Goal: Information Seeking & Learning: Learn about a topic

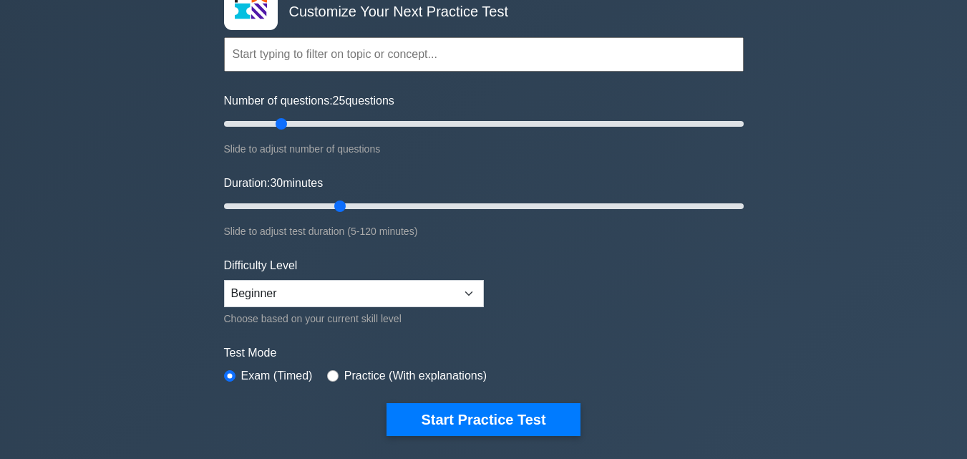
scroll to position [143, 0]
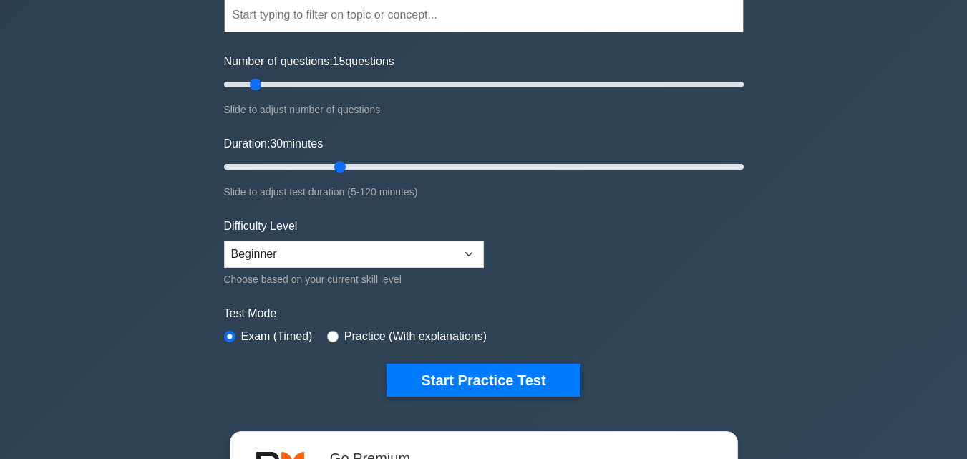
drag, startPoint x: 279, startPoint y: 87, endPoint x: 276, endPoint y: 102, distance: 15.2
type input "15"
click at [260, 92] on input "Number of questions: 15 questions" at bounding box center [484, 84] width 520 height 17
drag, startPoint x: 335, startPoint y: 163, endPoint x: 278, endPoint y: 174, distance: 58.3
type input "15"
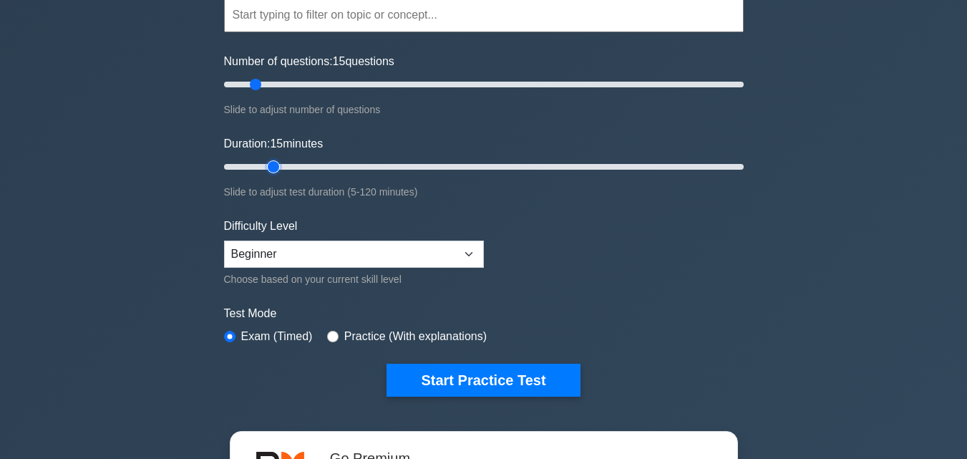
click at [278, 174] on input "Duration: 15 minutes" at bounding box center [484, 166] width 520 height 17
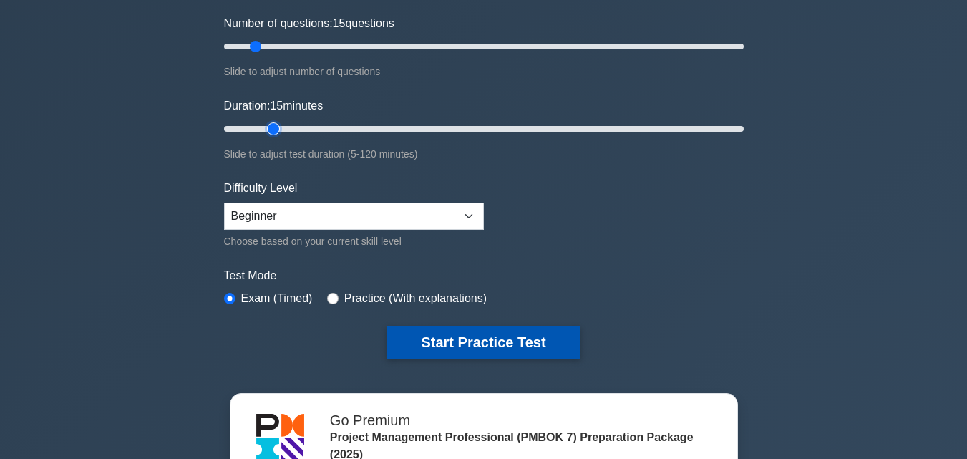
scroll to position [286, 0]
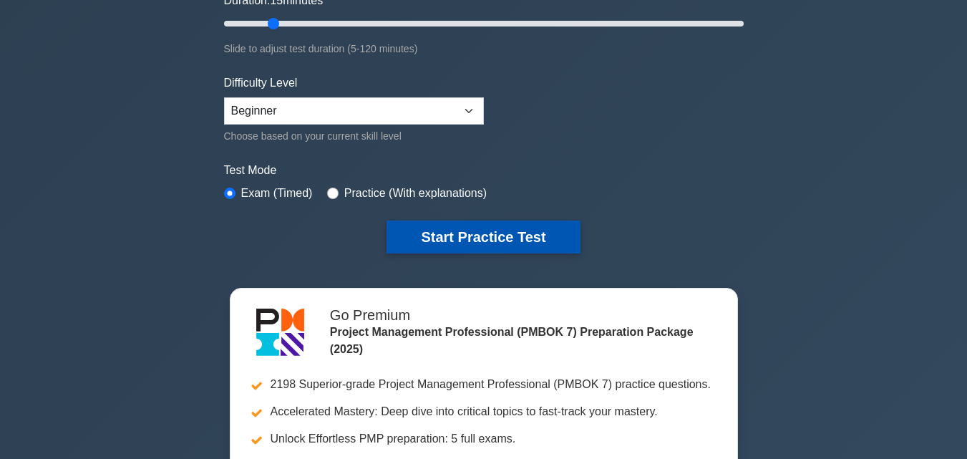
click at [408, 233] on button "Start Practice Test" at bounding box center [483, 237] width 193 height 33
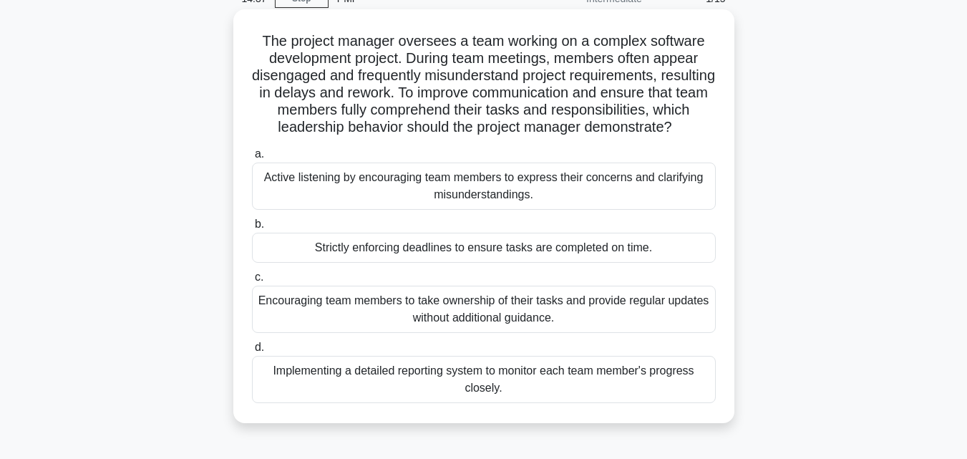
scroll to position [72, 0]
drag, startPoint x: 340, startPoint y: 202, endPoint x: 344, endPoint y: 210, distance: 9.3
click at [344, 209] on div "Active listening by encouraging team members to express their concerns and clar…" at bounding box center [484, 185] width 464 height 47
click at [320, 208] on div "Active listening by encouraging team members to express their concerns and clar…" at bounding box center [484, 185] width 464 height 47
click at [252, 158] on input "a. Active listening by encouraging team members to express their concerns and c…" at bounding box center [252, 153] width 0 height 9
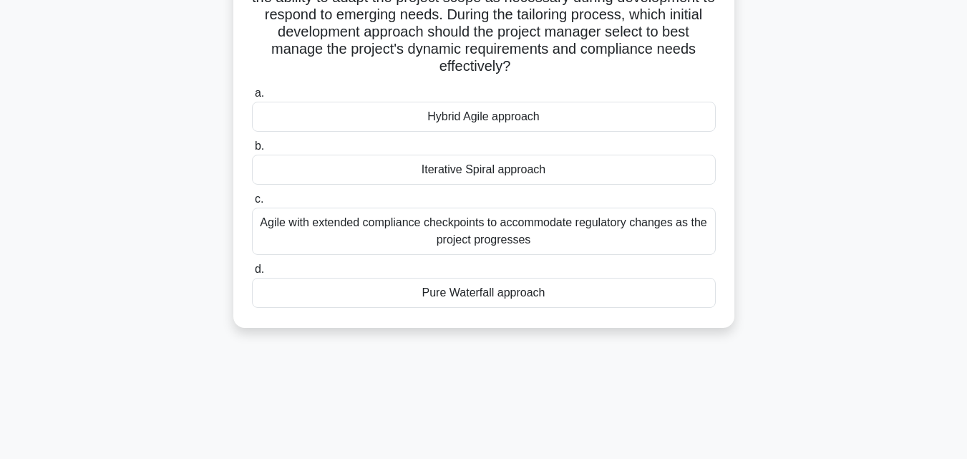
scroll to position [215, 0]
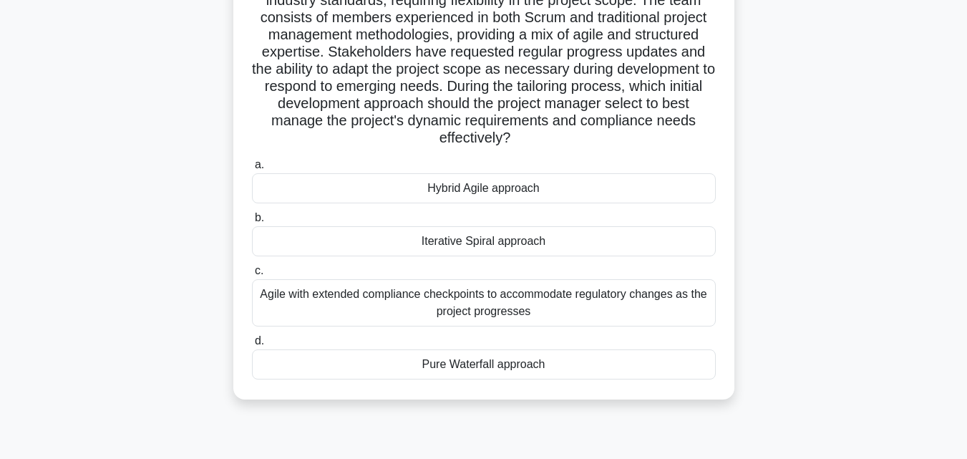
click at [435, 309] on div "Agile with extended compliance checkpoints to accommodate regulatory changes as…" at bounding box center [484, 302] width 464 height 47
click at [252, 276] on input "c. Agile with extended compliance checkpoints to accommodate regulatory changes…" at bounding box center [252, 270] width 0 height 9
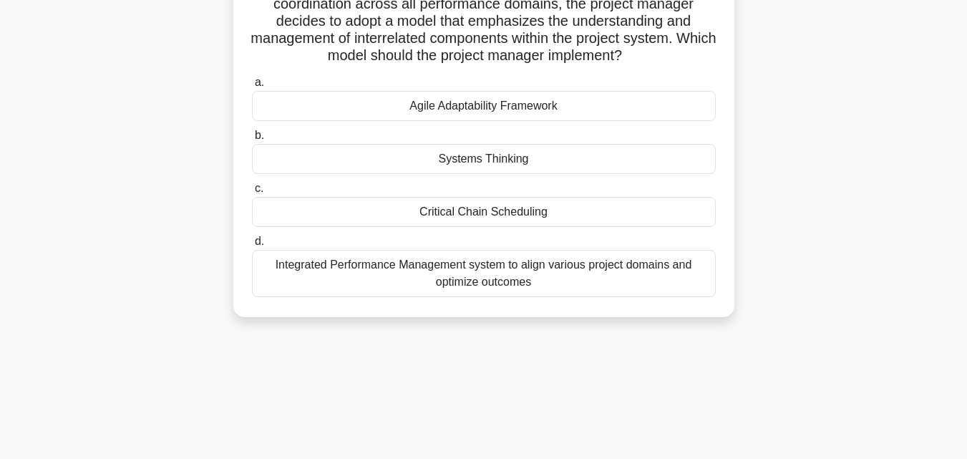
click at [433, 307] on div "A project manager is overseeing the development of a new enterprise software sy…" at bounding box center [484, 93] width 490 height 437
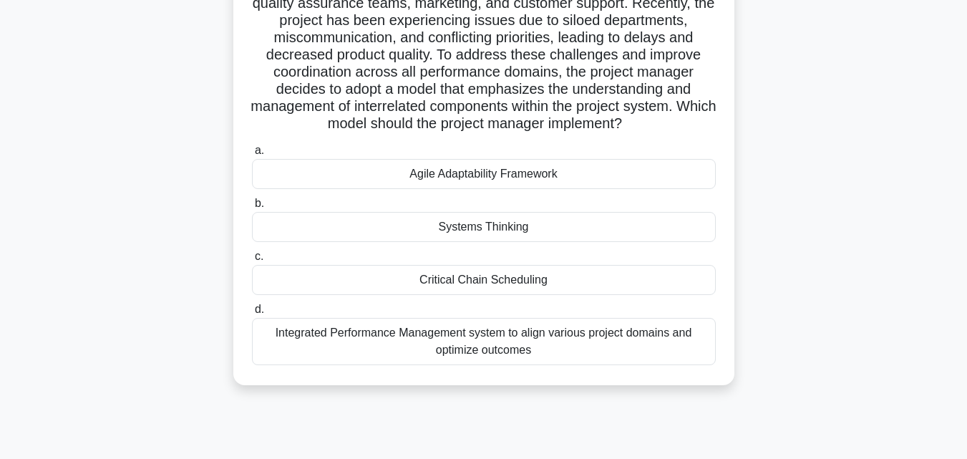
scroll to position [72, 0]
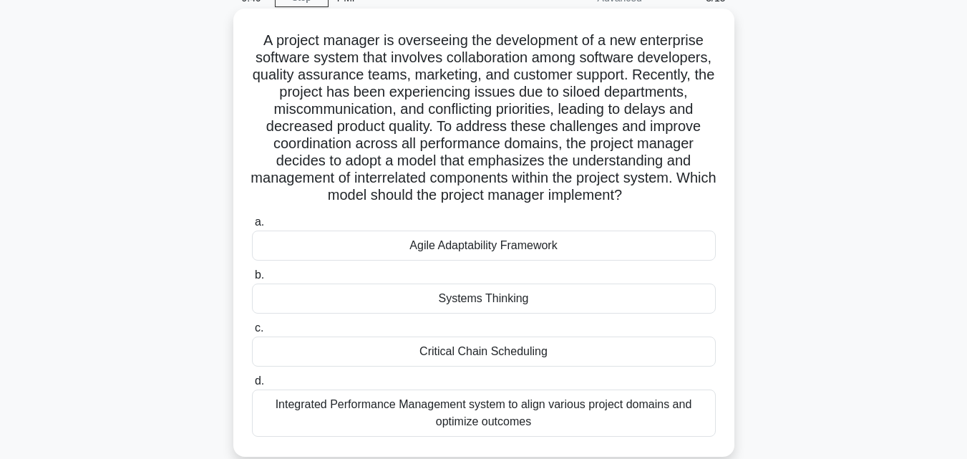
click at [473, 301] on div "Systems Thinking" at bounding box center [484, 299] width 464 height 30
click at [252, 280] on input "b. Systems Thinking" at bounding box center [252, 275] width 0 height 9
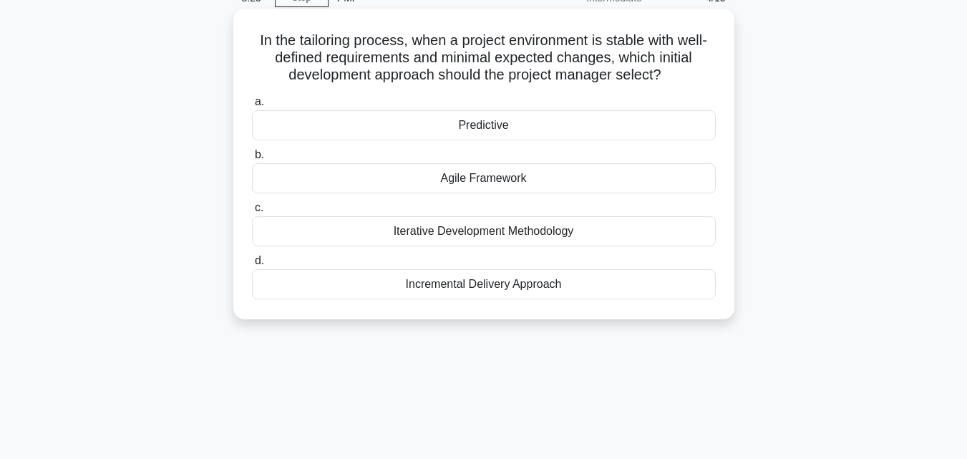
click at [478, 126] on div "Predictive" at bounding box center [484, 125] width 464 height 30
click at [252, 107] on input "a. Predictive" at bounding box center [252, 101] width 0 height 9
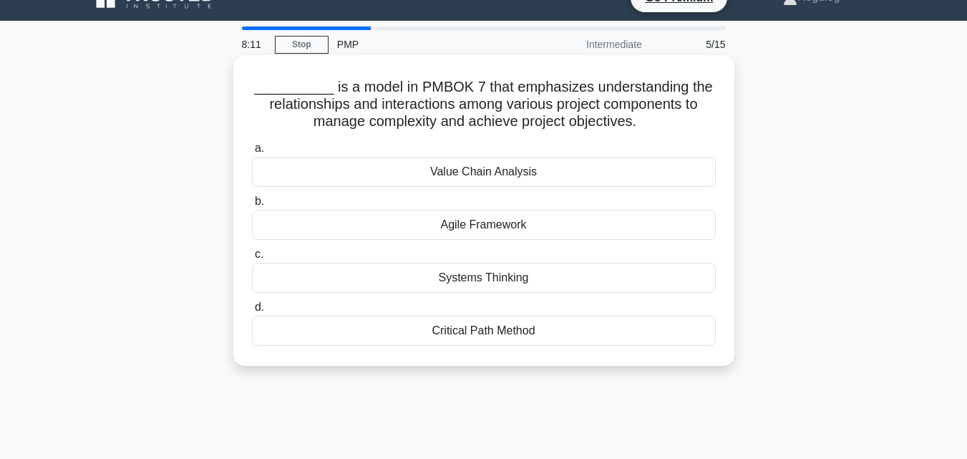
scroll to position [0, 0]
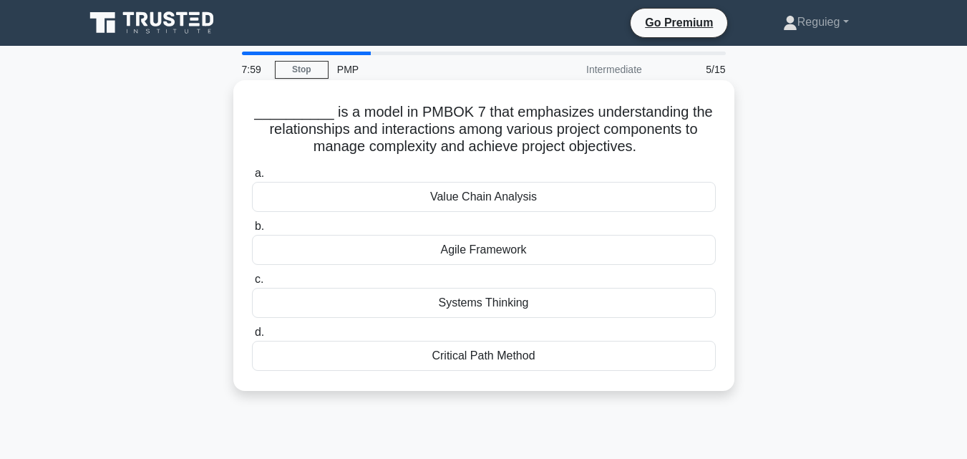
click at [481, 304] on div "Systems Thinking" at bounding box center [484, 303] width 464 height 30
click at [252, 284] on input "c. Systems Thinking" at bounding box center [252, 279] width 0 height 9
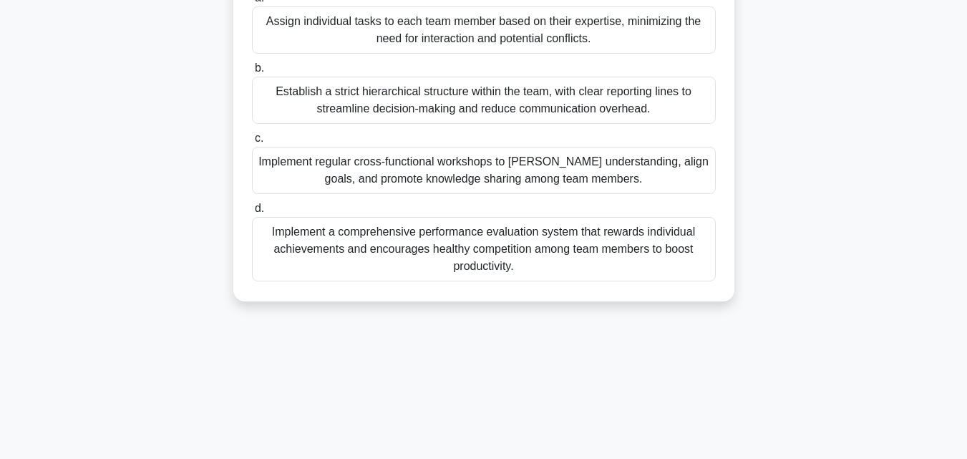
scroll to position [286, 0]
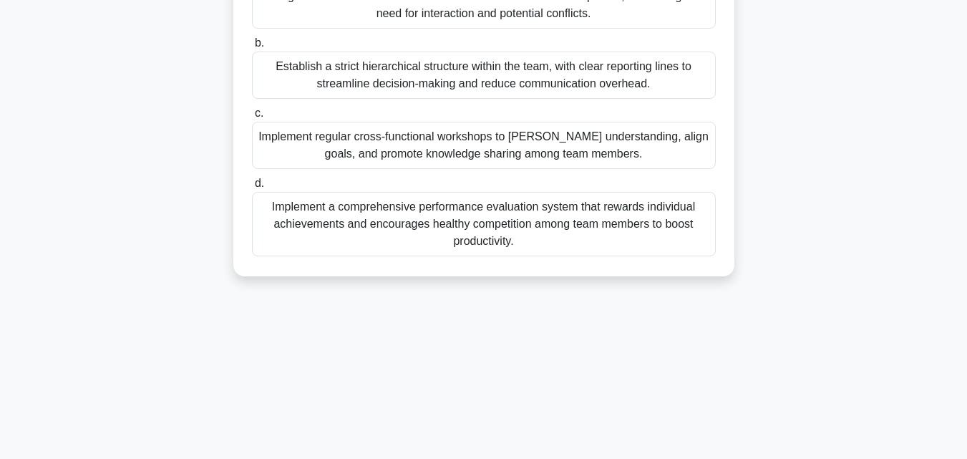
click at [441, 146] on div "Implement regular cross-functional workshops to [PERSON_NAME] understanding, al…" at bounding box center [484, 145] width 464 height 47
click at [252, 118] on input "c. Implement regular cross-functional workshops to [PERSON_NAME] understanding,…" at bounding box center [252, 113] width 0 height 9
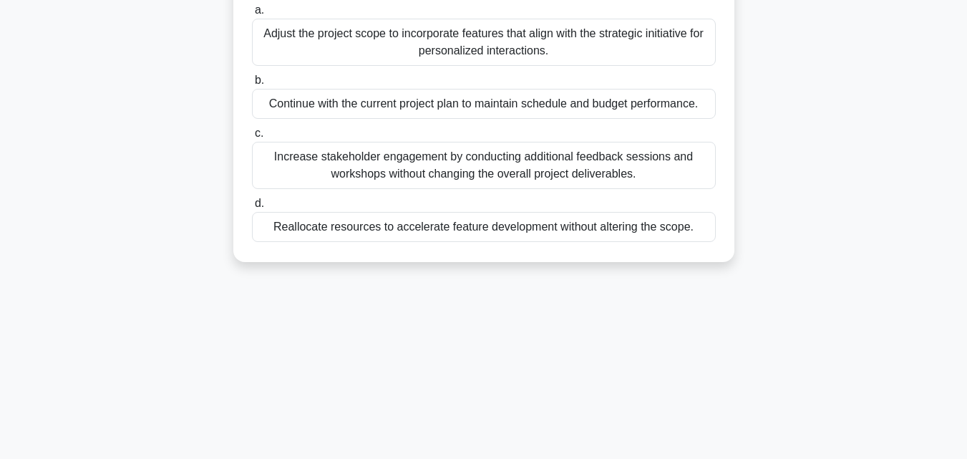
scroll to position [143, 0]
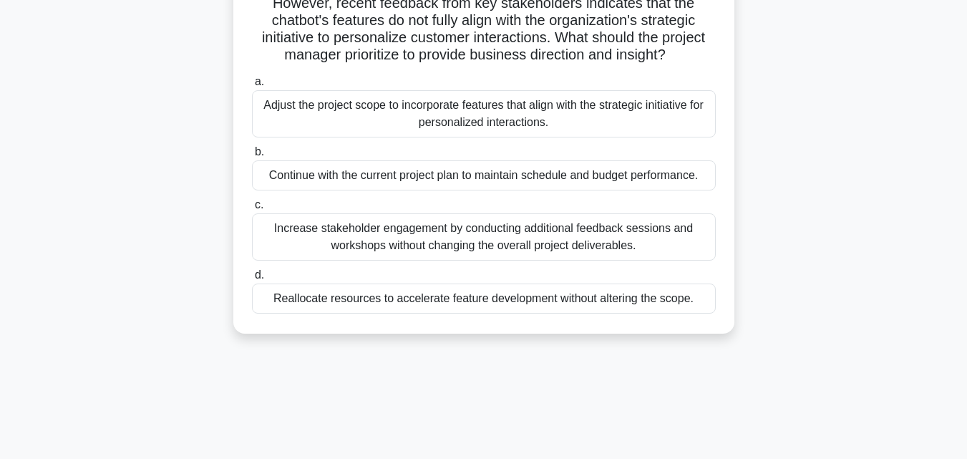
click at [377, 238] on div "Increase stakeholder engagement by conducting additional feedback sessions and …" at bounding box center [484, 236] width 464 height 47
click at [252, 210] on input "c. Increase stakeholder engagement by conducting additional feedback sessions a…" at bounding box center [252, 204] width 0 height 9
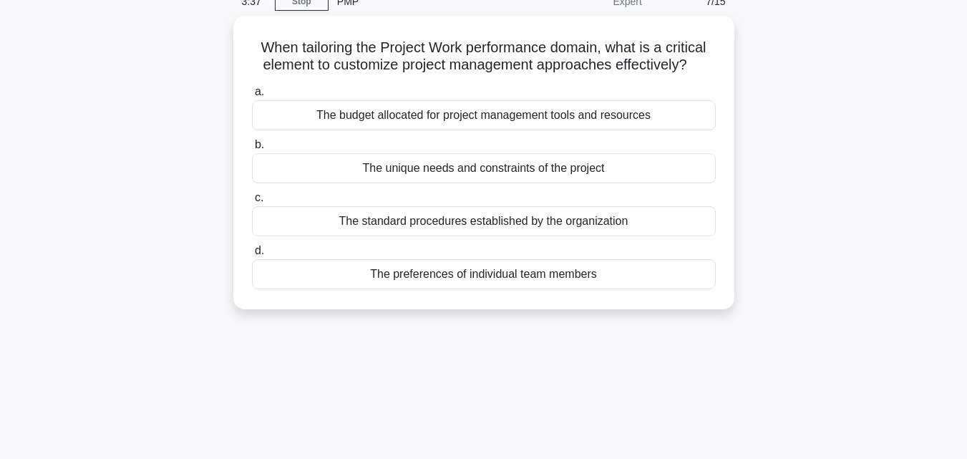
scroll to position [0, 0]
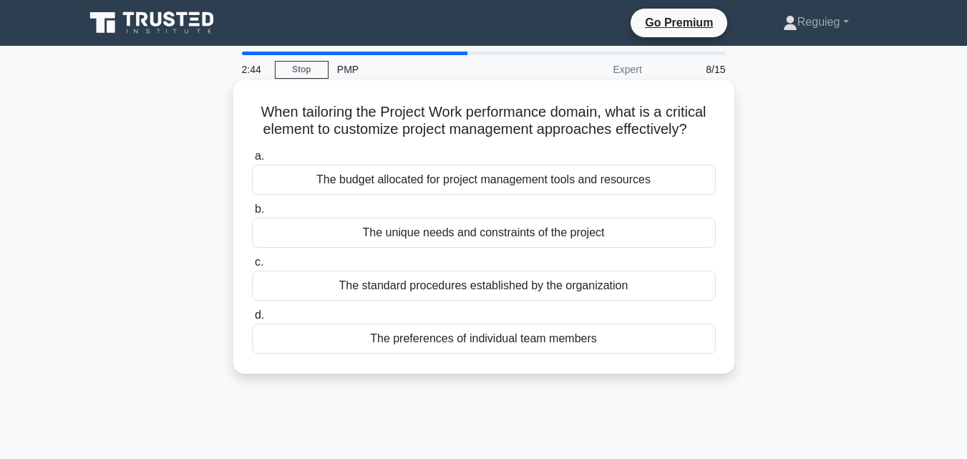
click at [427, 233] on div "The unique needs and constraints of the project" at bounding box center [484, 233] width 464 height 30
click at [252, 214] on input "b. The unique needs and constraints of the project" at bounding box center [252, 209] width 0 height 9
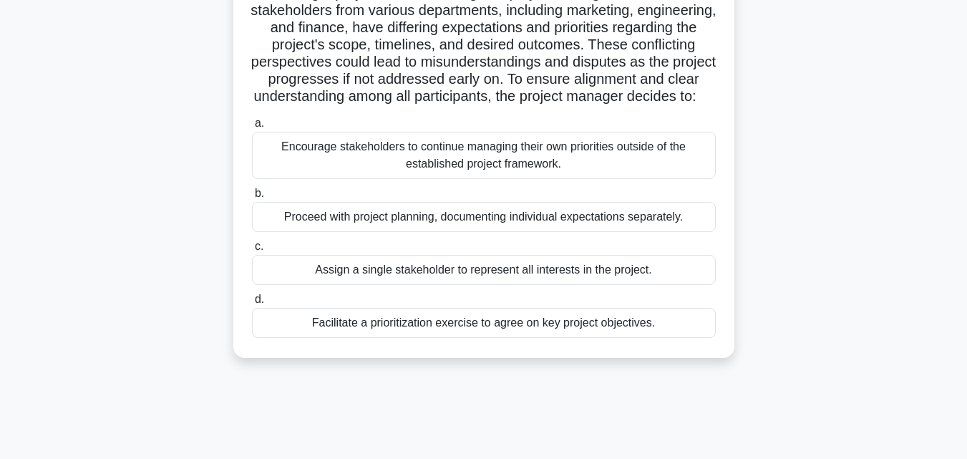
scroll to position [143, 0]
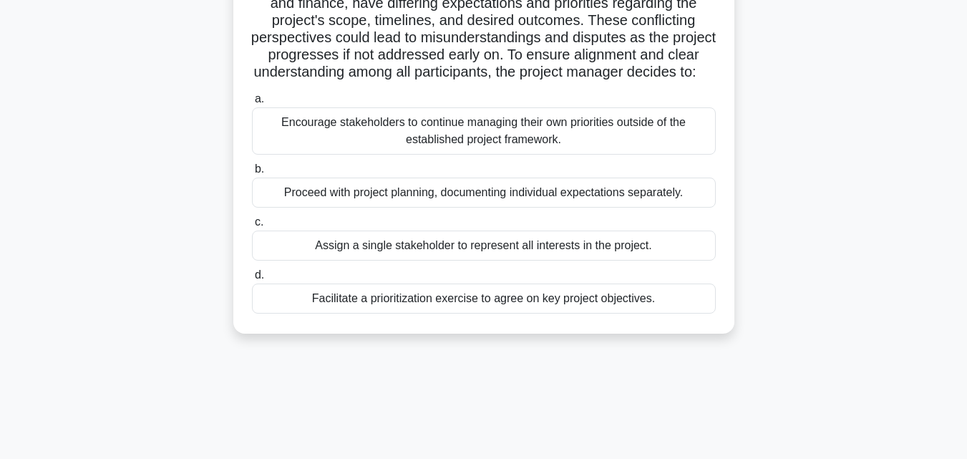
click at [390, 313] on div "Facilitate a prioritization exercise to agree on key project objectives." at bounding box center [484, 299] width 464 height 30
click at [252, 280] on input "d. Facilitate a prioritization exercise to agree on key project objectives." at bounding box center [252, 275] width 0 height 9
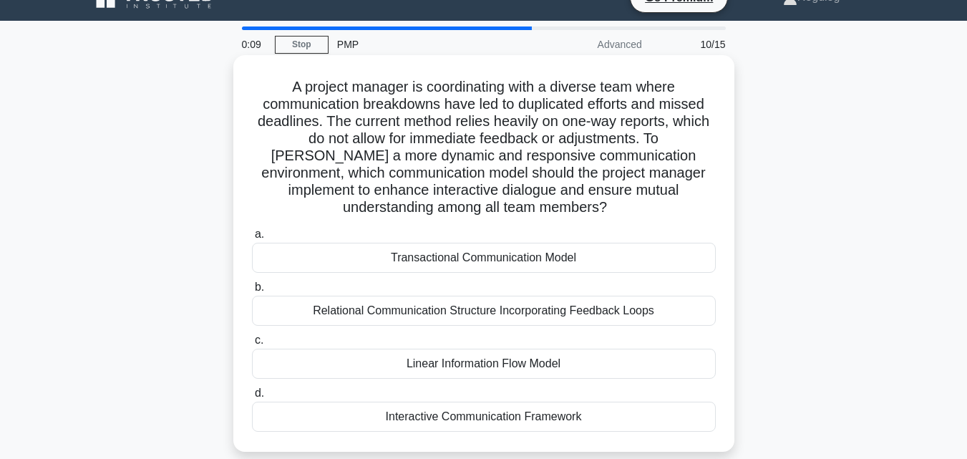
scroll to position [0, 0]
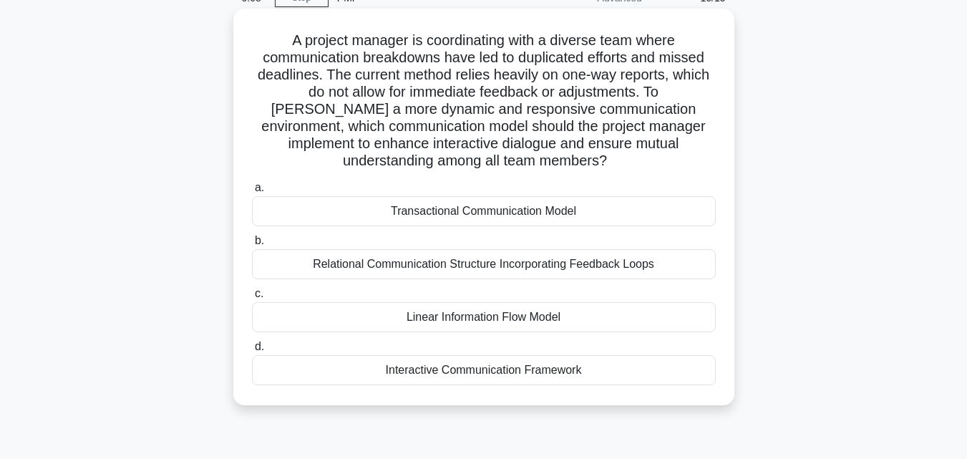
click at [392, 372] on div "Interactive Communication Framework" at bounding box center [484, 370] width 464 height 30
click at [252, 352] on input "d. Interactive Communication Framework" at bounding box center [252, 346] width 0 height 9
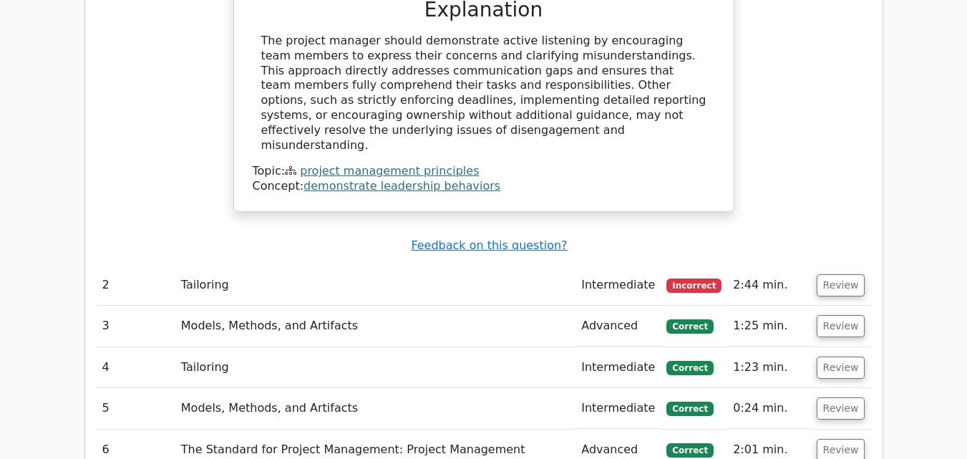
scroll to position [1647, 0]
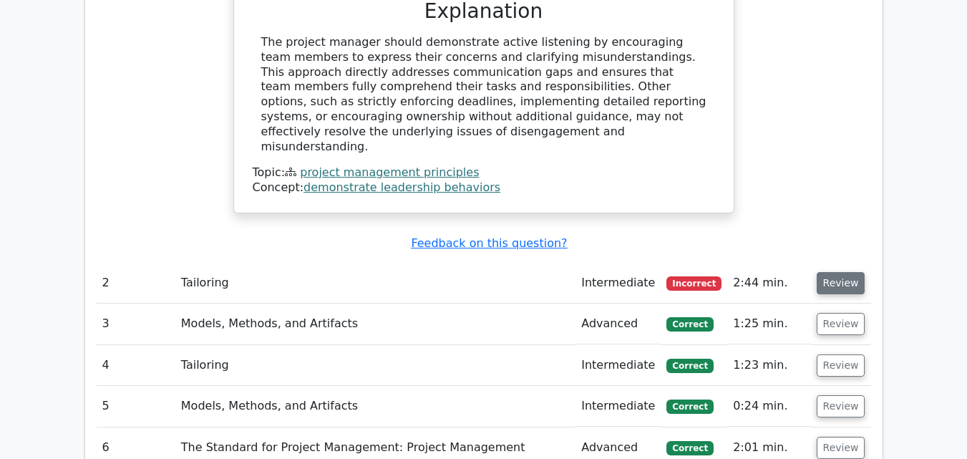
click at [833, 272] on button "Review" at bounding box center [841, 283] width 49 height 22
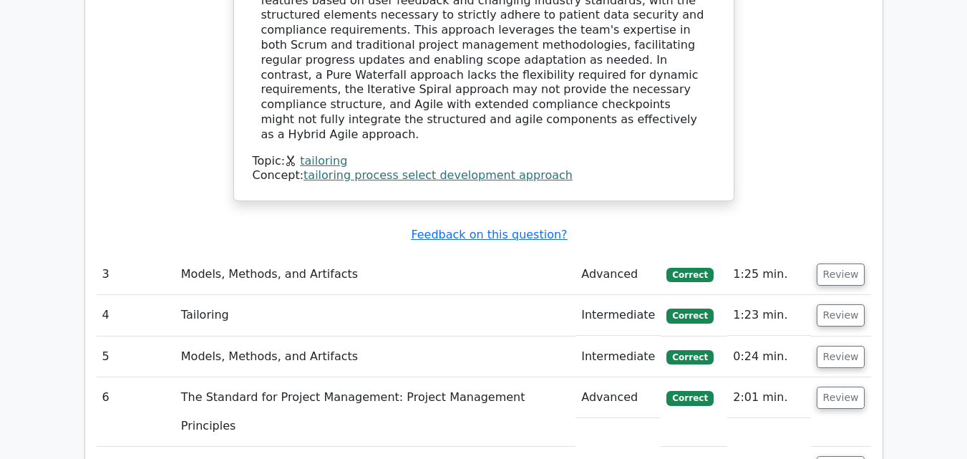
scroll to position [2577, 0]
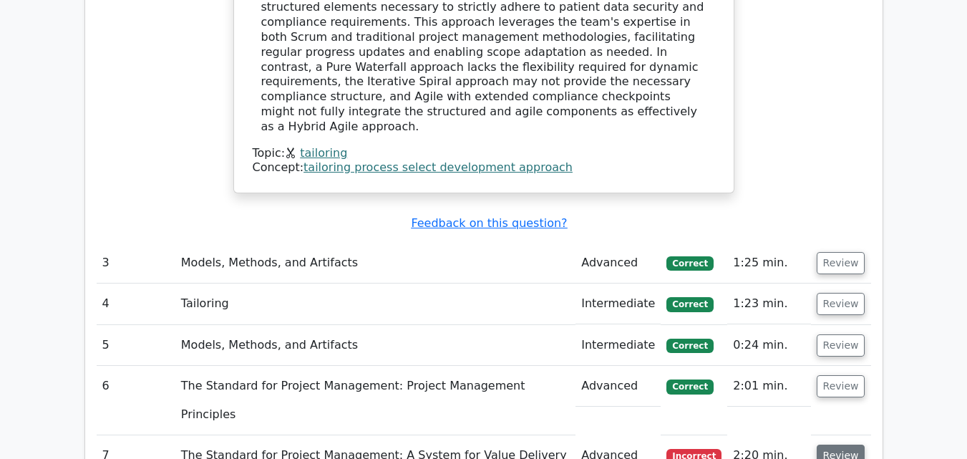
click at [834, 445] on button "Review" at bounding box center [841, 456] width 49 height 22
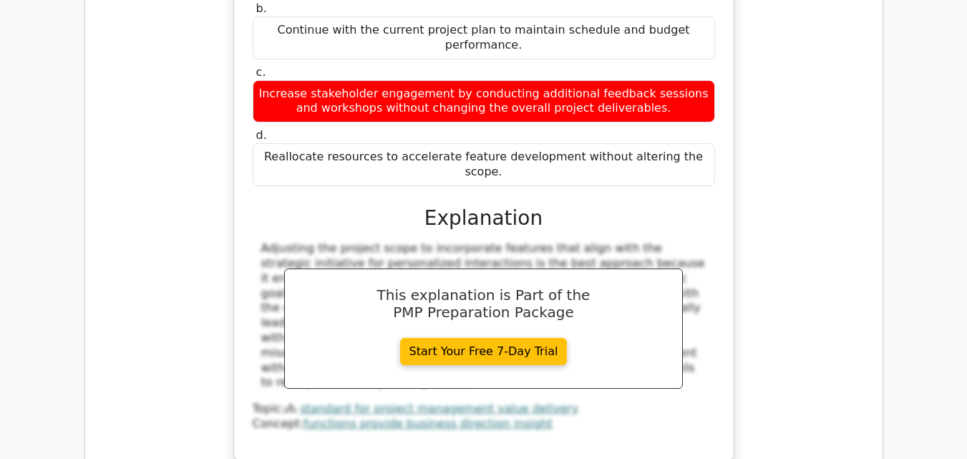
scroll to position [3293, 0]
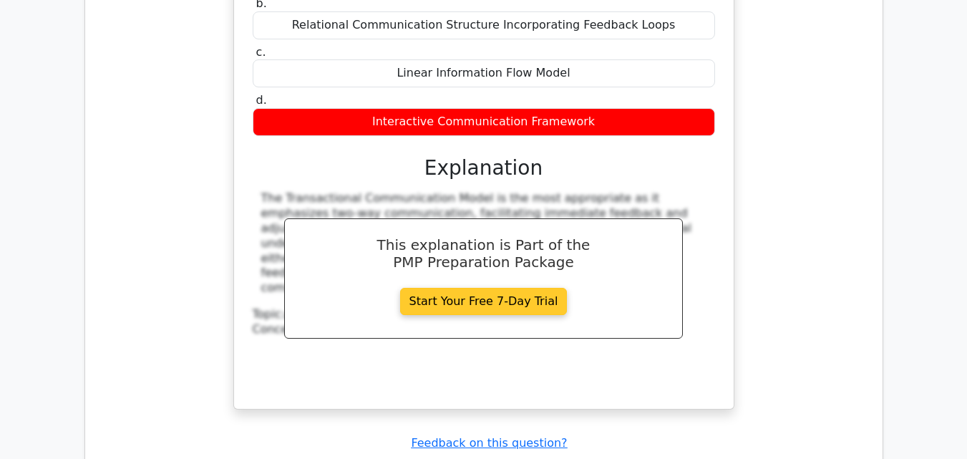
scroll to position [4127, 0]
